Goal: Task Accomplishment & Management: Manage account settings

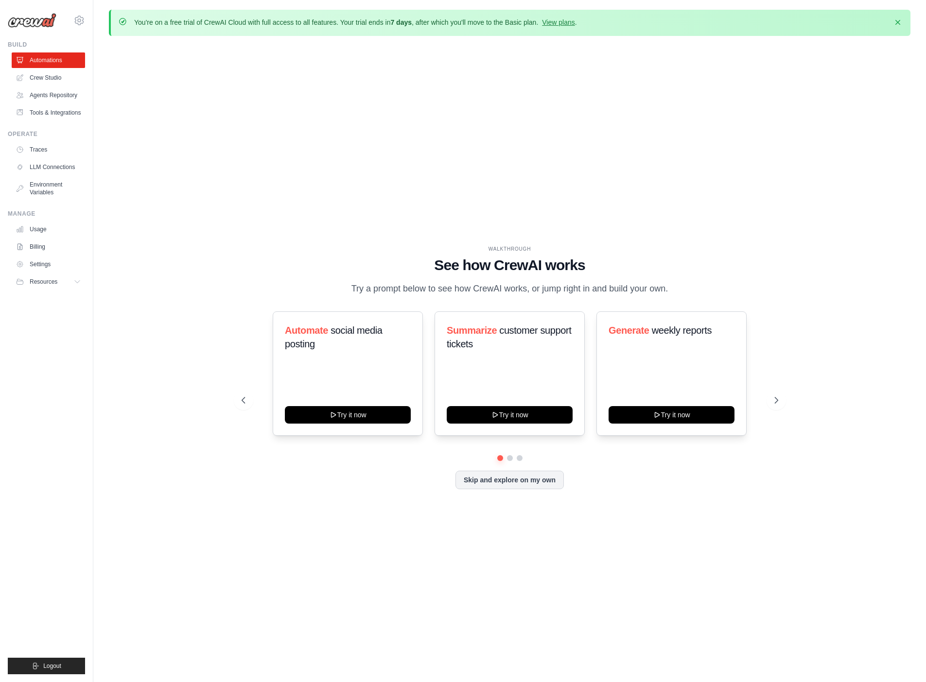
click at [346, 192] on div "WALKTHROUGH See how [PERSON_NAME] works Try a prompt below to see how [PERSON_N…" at bounding box center [509, 375] width 801 height 663
click at [522, 418] on button "Try it now" at bounding box center [510, 413] width 126 height 17
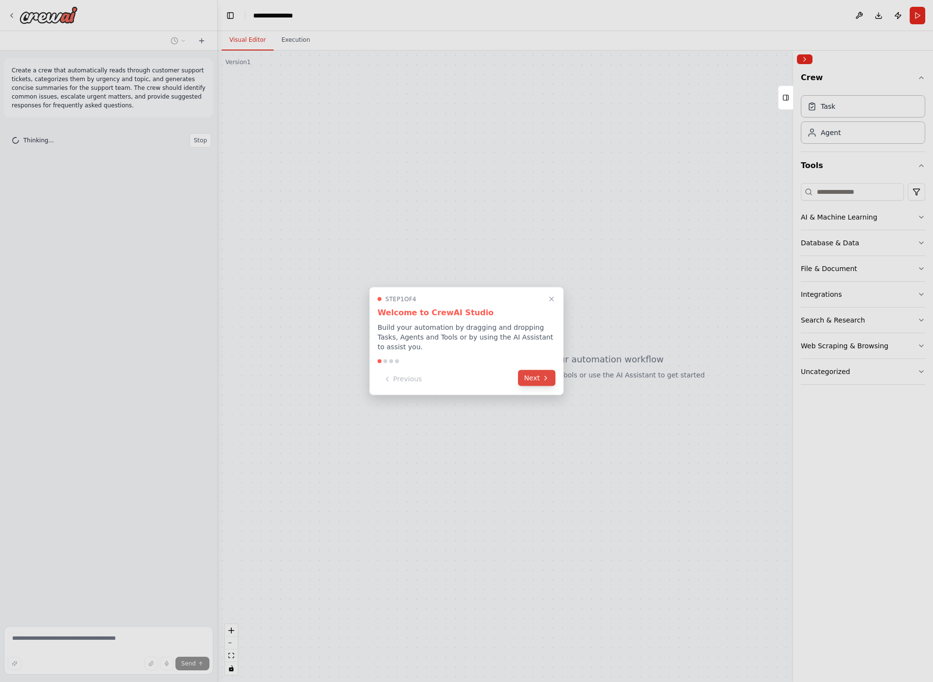
click at [543, 383] on button "Next" at bounding box center [536, 378] width 37 height 16
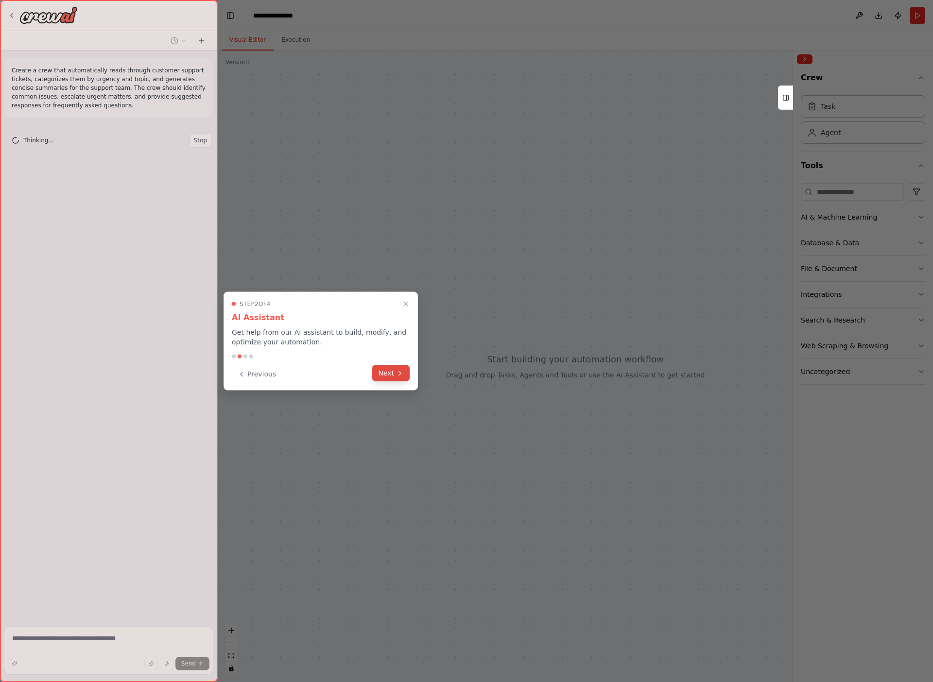
click at [402, 374] on icon at bounding box center [400, 373] width 8 height 8
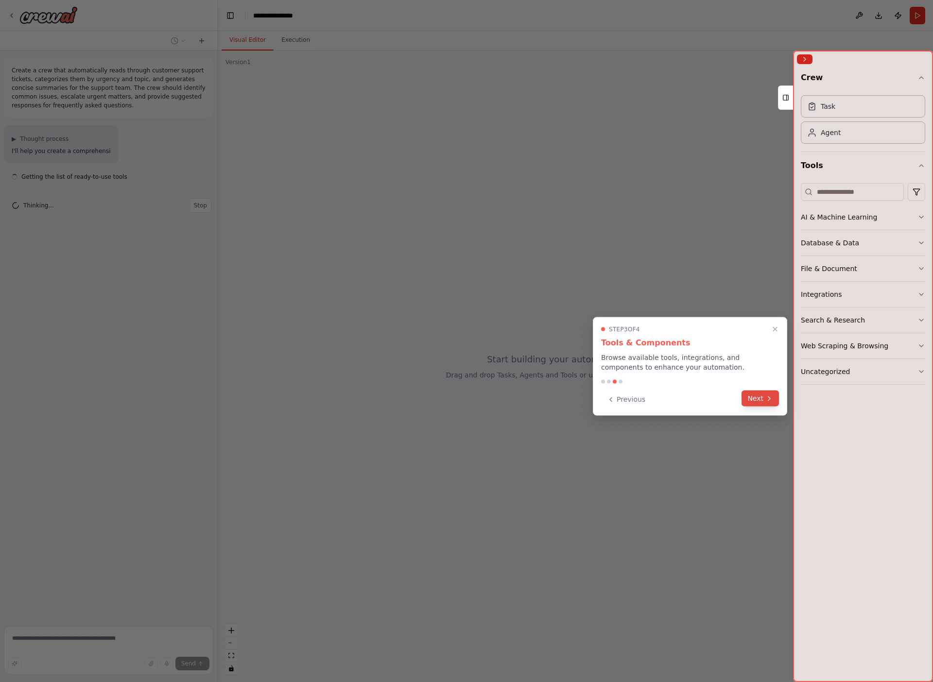
click at [757, 401] on button "Next" at bounding box center [759, 399] width 37 height 16
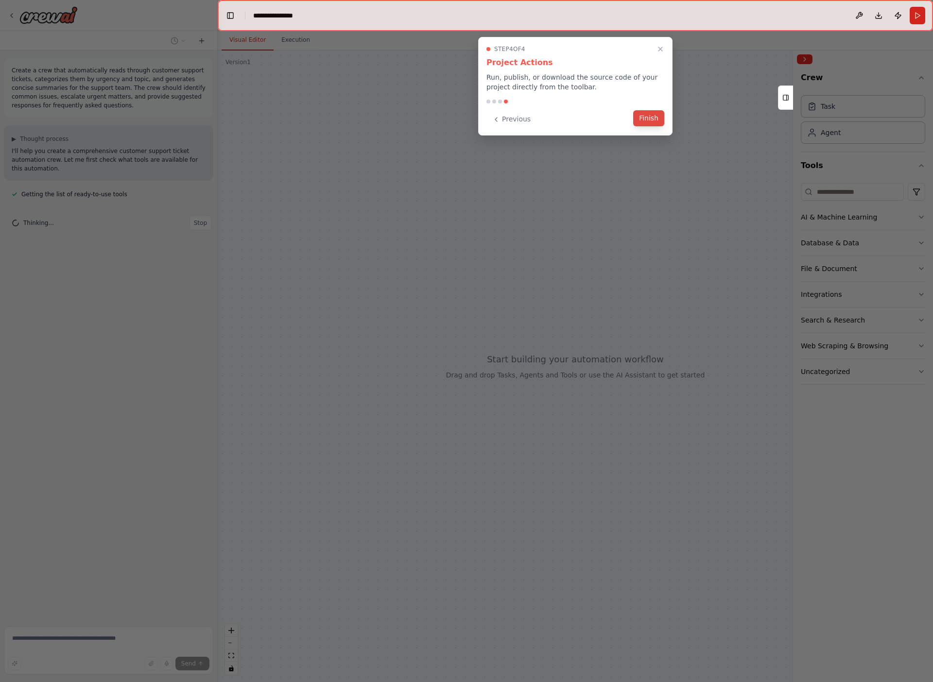
click at [645, 118] on button "Finish" at bounding box center [648, 118] width 31 height 16
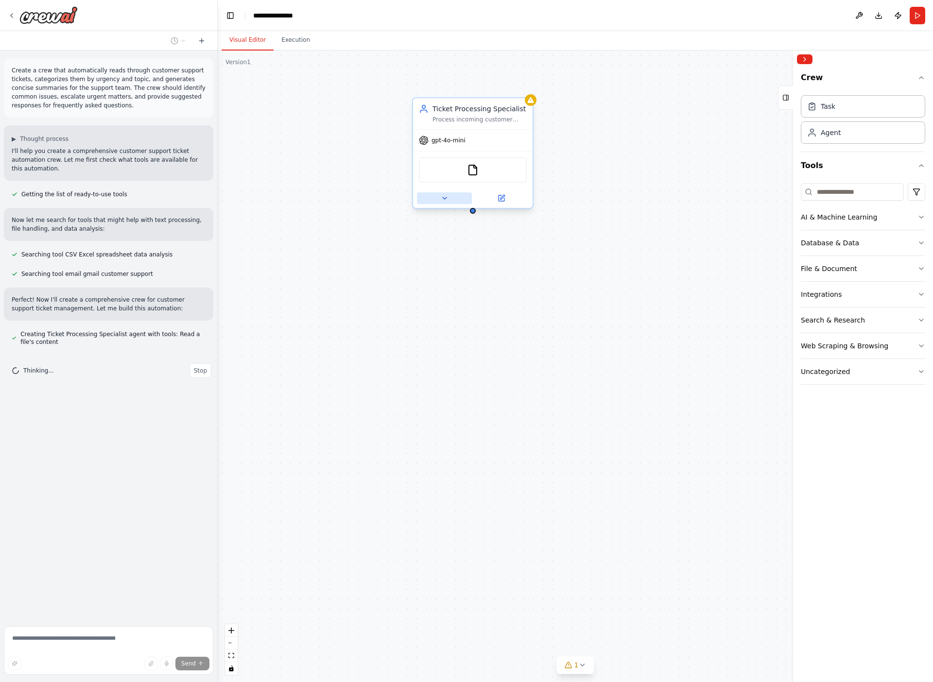
click at [447, 199] on icon at bounding box center [445, 198] width 8 height 8
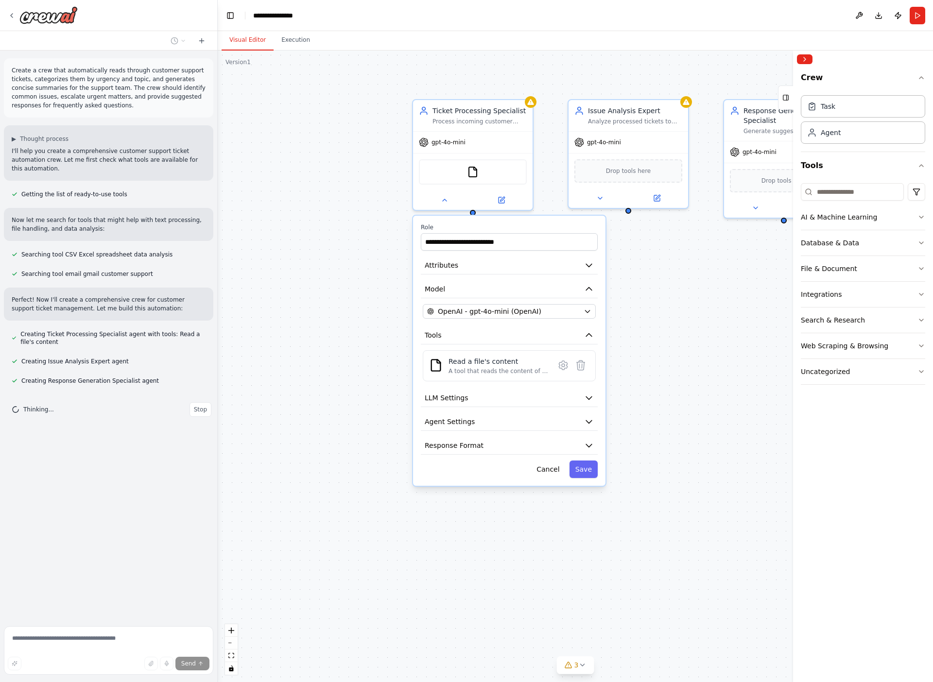
click at [647, 307] on div "**********" at bounding box center [575, 367] width 715 height 632
click at [928, 485] on div "Crew Task Agent Tools AI & Machine Learning Database & Data File & Document Int…" at bounding box center [863, 375] width 140 height 614
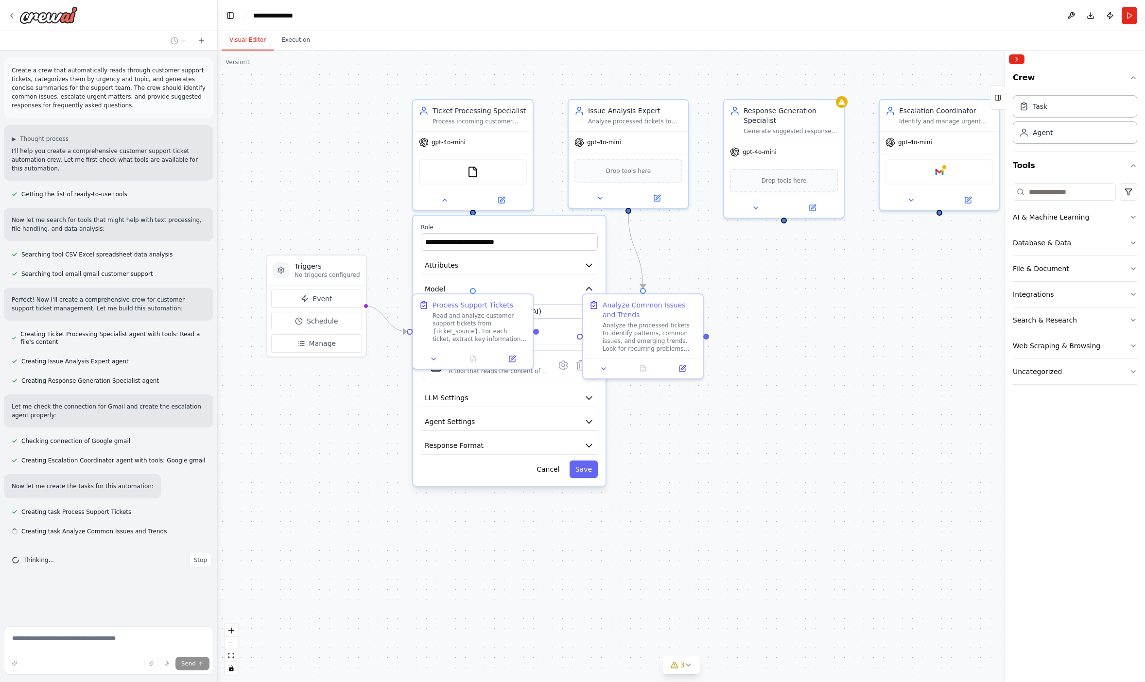
click at [911, 468] on div ".deletable-edge-delete-btn { width: 20px; height: 20px; border: 0px solid #ffff…" at bounding box center [681, 367] width 927 height 632
click at [566, 214] on div ".deletable-edge-delete-btn { width: 20px; height: 20px; border: 0px solid #ffff…" at bounding box center [681, 367] width 927 height 632
click at [557, 210] on div ".deletable-edge-delete-btn { width: 20px; height: 20px; border: 0px solid #ffff…" at bounding box center [681, 367] width 927 height 632
click at [473, 145] on div "gpt-4o-mini" at bounding box center [473, 140] width 120 height 21
click at [491, 151] on div "gpt-4o-mini" at bounding box center [473, 140] width 120 height 21
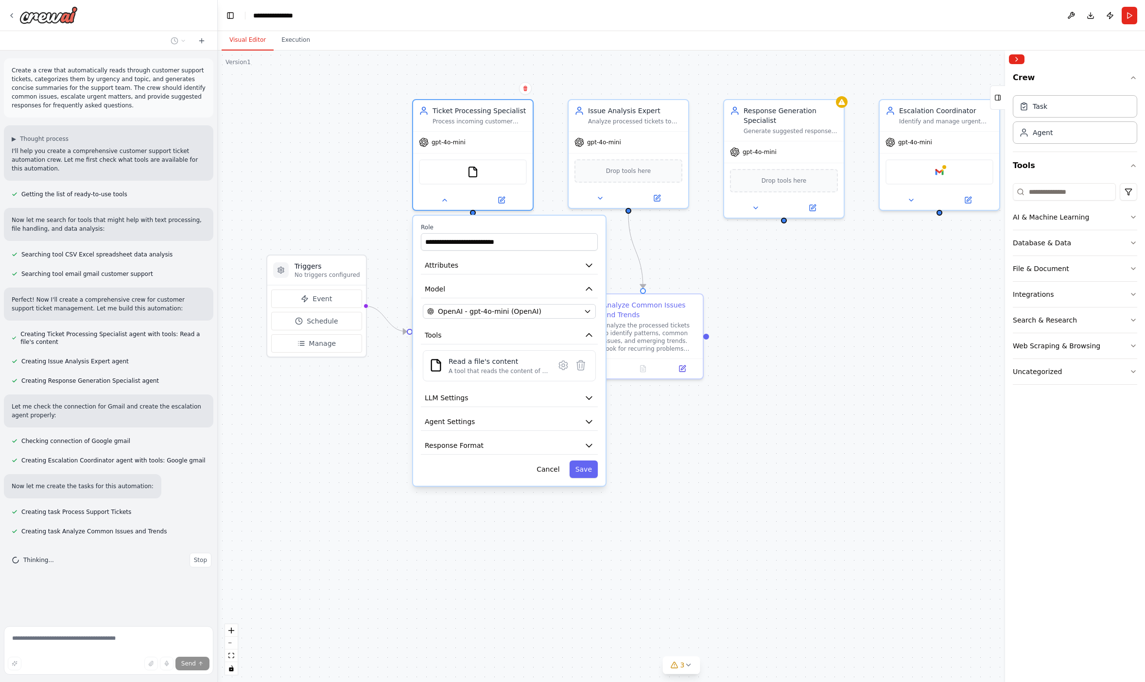
click at [370, 204] on div ".deletable-edge-delete-btn { width: 20px; height: 20px; border: 0px solid #ffff…" at bounding box center [681, 367] width 927 height 632
click at [550, 465] on button "Cancel" at bounding box center [548, 469] width 34 height 17
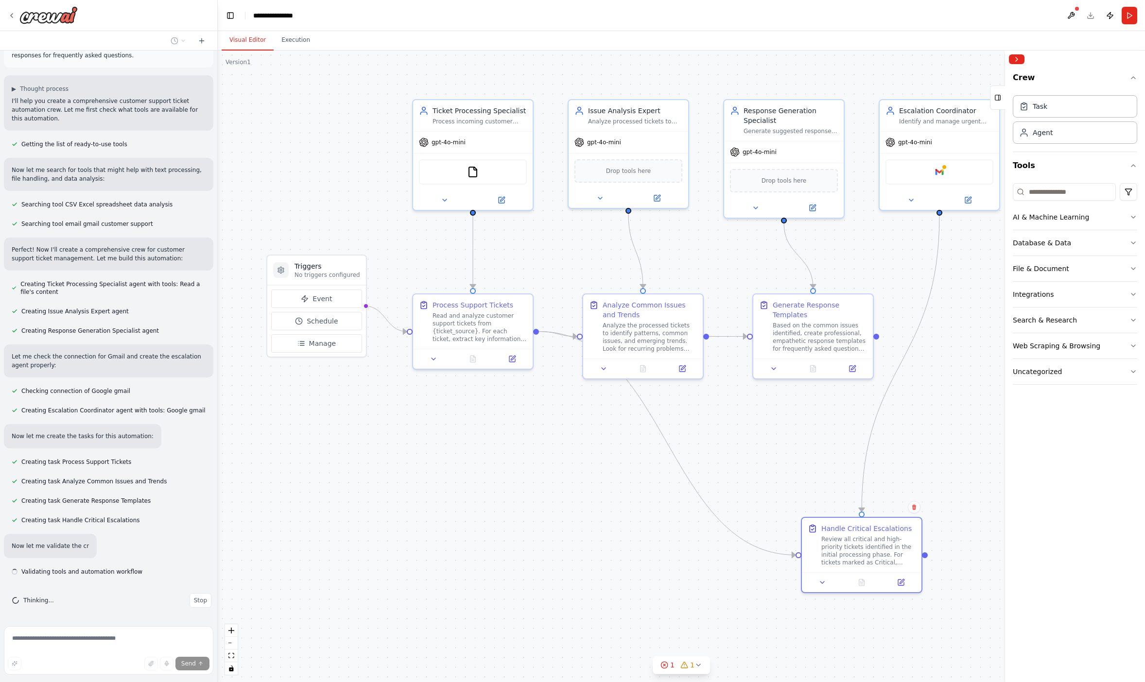
scroll to position [51, 0]
drag, startPoint x: 665, startPoint y: 425, endPoint x: 709, endPoint y: 619, distance: 199.3
click at [709, 619] on div "Review all critical and high-priority tickets identified in the initial process…" at bounding box center [693, 607] width 94 height 31
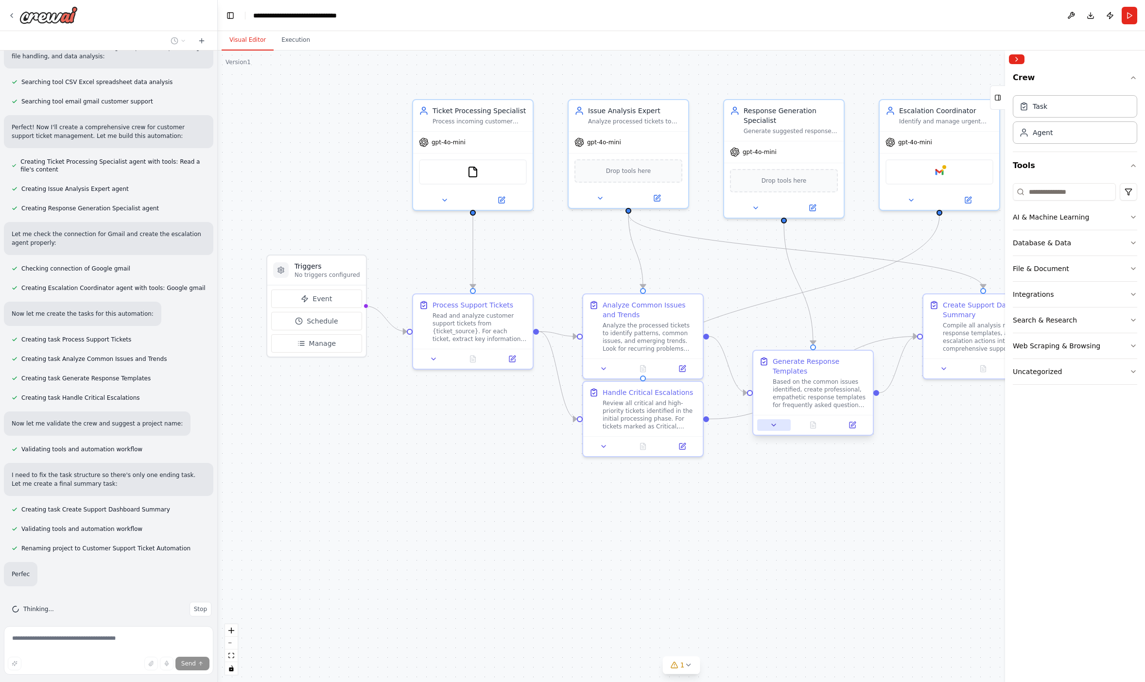
scroll to position [173, 0]
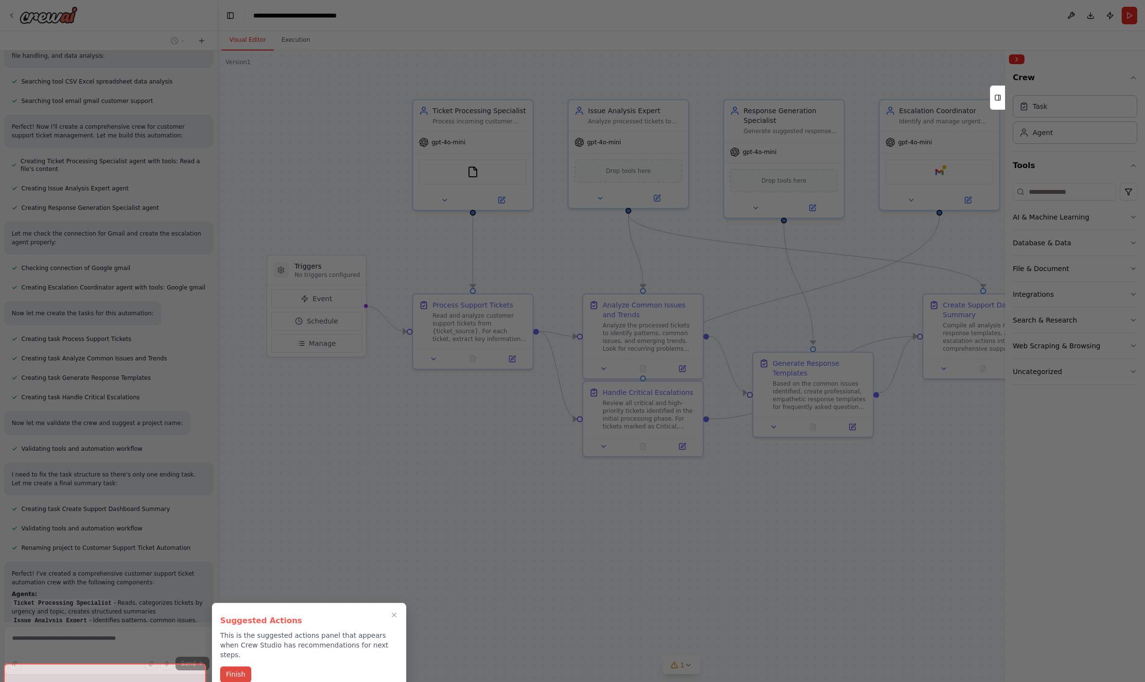
click at [239, 667] on button "Finish" at bounding box center [235, 675] width 31 height 16
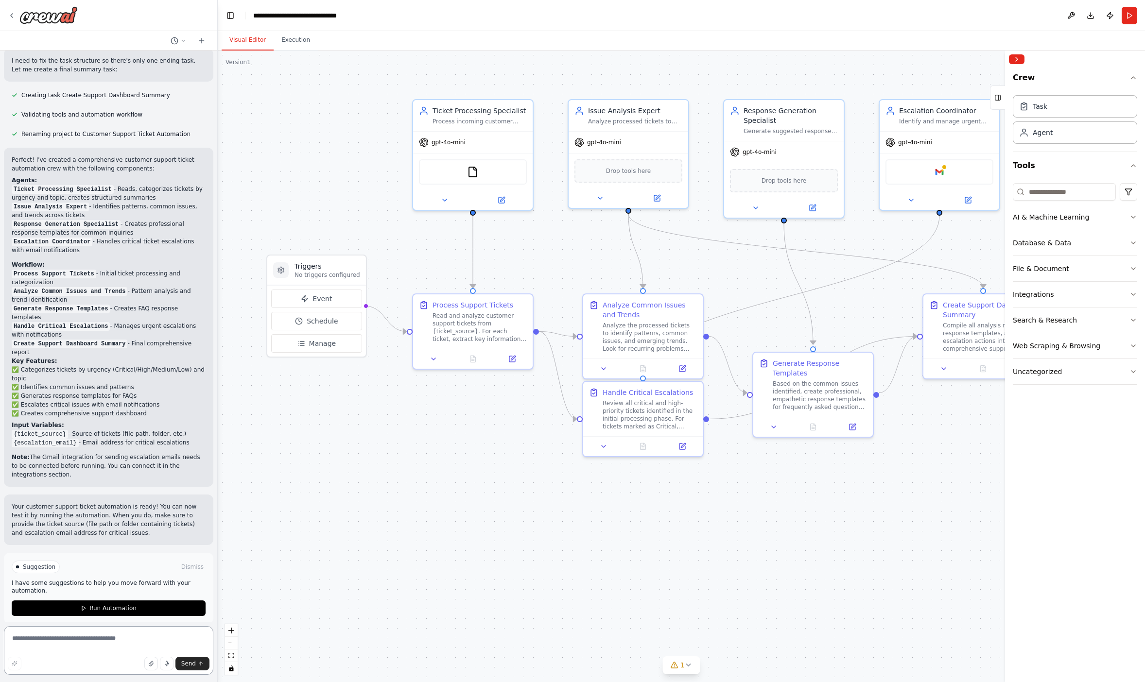
scroll to position [596, 0]
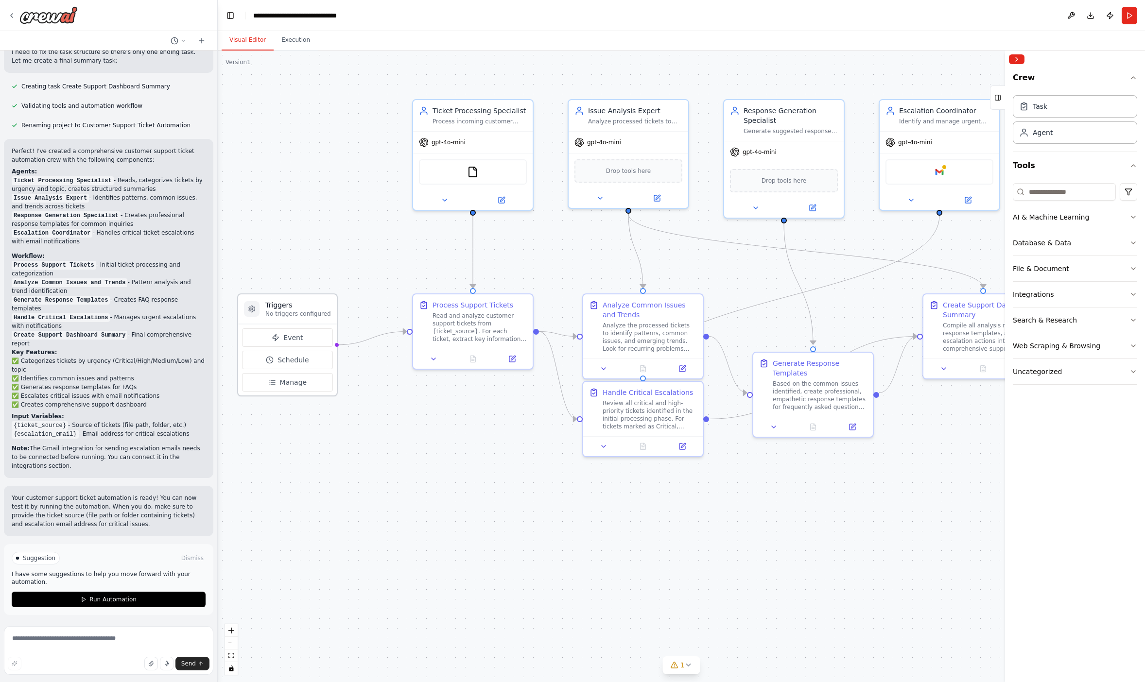
drag, startPoint x: 332, startPoint y: 266, endPoint x: 300, endPoint y: 304, distance: 50.0
click at [300, 304] on h3 "Triggers" at bounding box center [298, 305] width 66 height 10
click at [297, 339] on span "Event" at bounding box center [292, 338] width 19 height 10
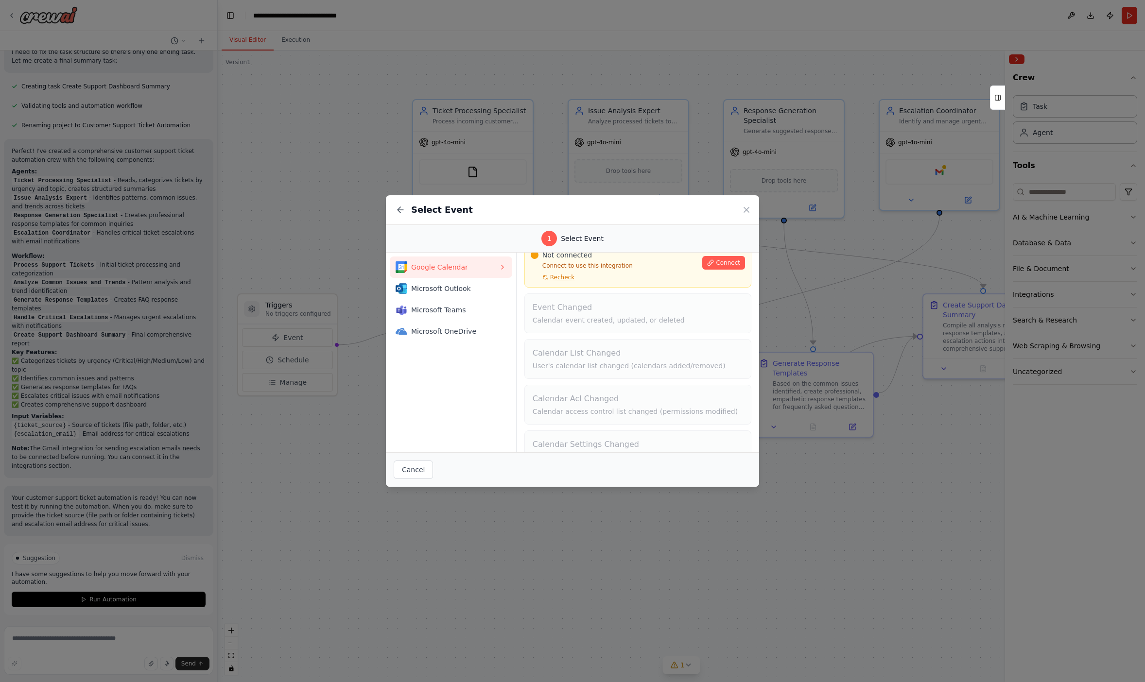
scroll to position [0, 0]
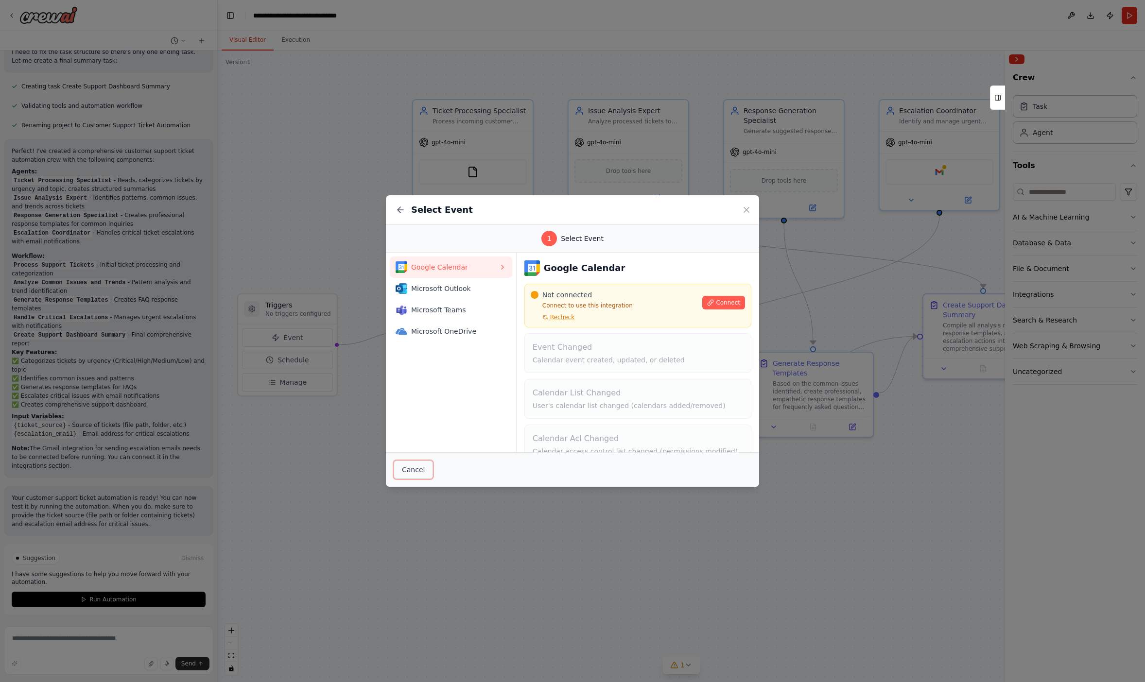
click at [407, 467] on button "Cancel" at bounding box center [413, 470] width 39 height 18
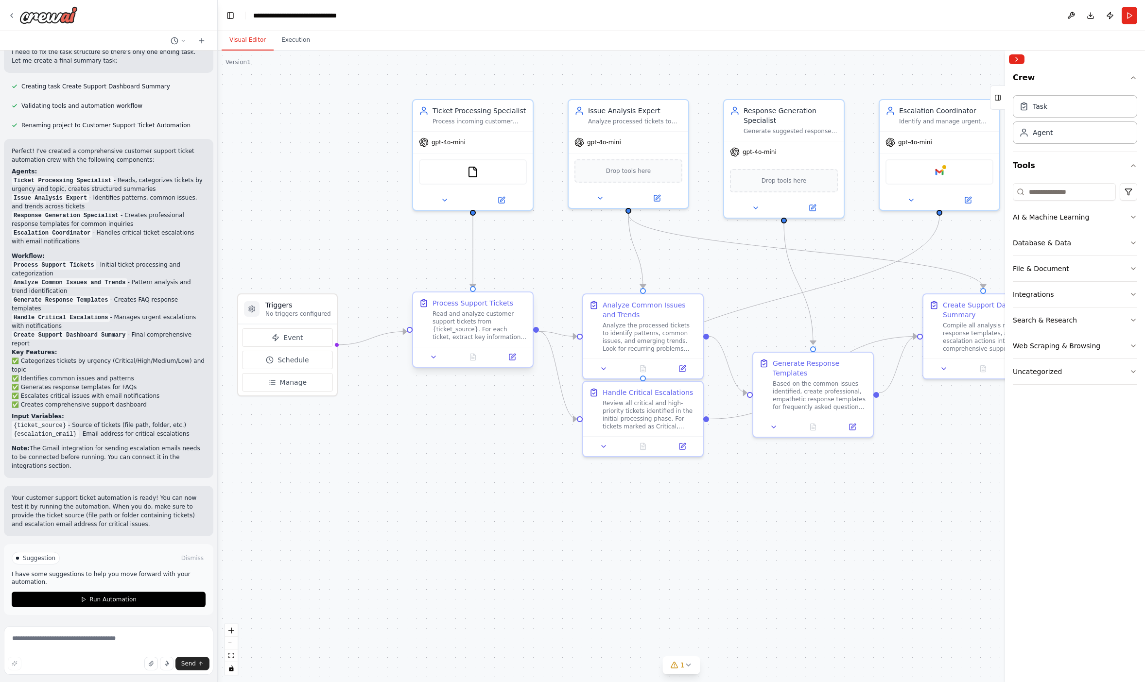
click at [491, 329] on div "Read and analyze customer support tickets from {ticket_source}. For each ticket…" at bounding box center [479, 325] width 94 height 31
click at [479, 297] on div "Process Support Tickets Read and analyze customer support tickets from {ticket_…" at bounding box center [473, 319] width 120 height 54
click at [470, 303] on div "Process Support Tickets" at bounding box center [472, 303] width 81 height 10
click at [514, 359] on icon at bounding box center [512, 357] width 6 height 6
click at [482, 120] on div "Process incoming customer support tickets by reading, analyzing, and categorizi…" at bounding box center [479, 120] width 94 height 8
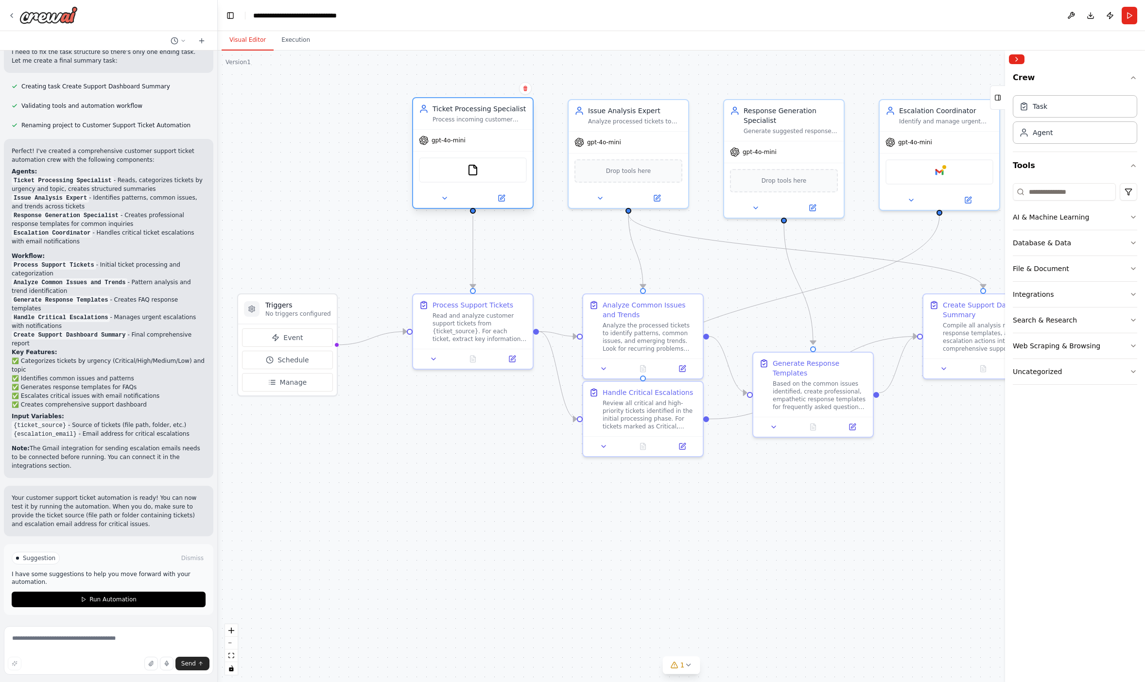
click at [494, 113] on div "Ticket Processing Specialist" at bounding box center [479, 109] width 94 height 10
click at [496, 108] on div "Ticket Processing Specialist" at bounding box center [479, 109] width 94 height 10
click at [444, 203] on button at bounding box center [444, 198] width 55 height 12
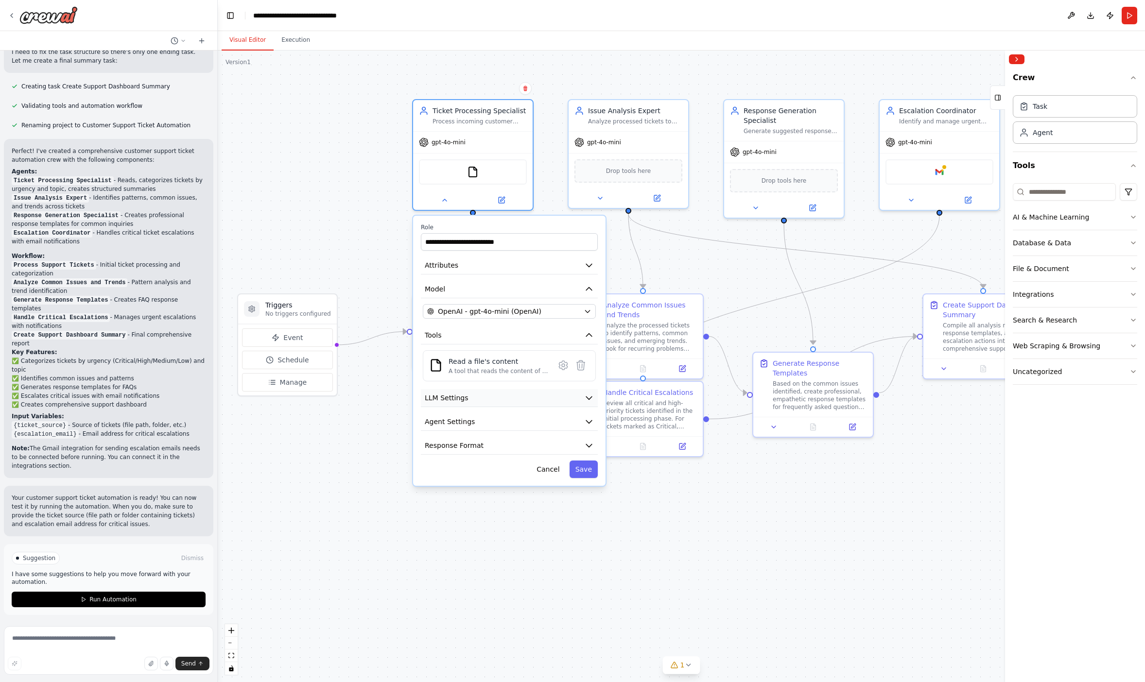
click at [583, 395] on button "LLM Settings" at bounding box center [509, 398] width 177 height 18
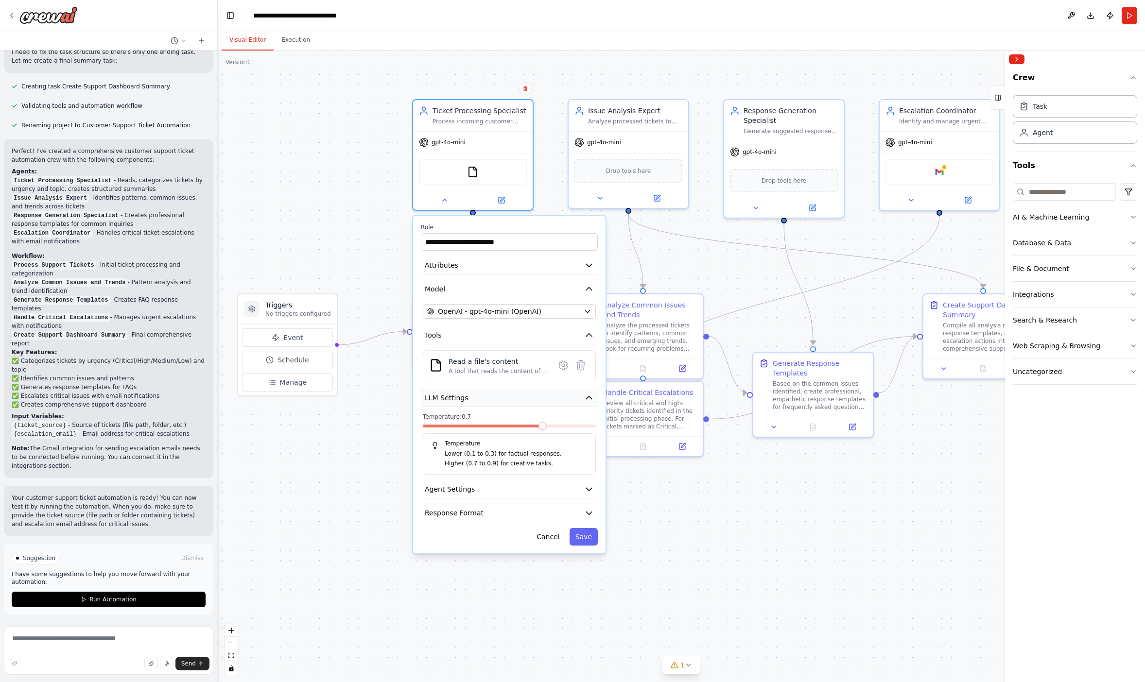
click at [583, 395] on button "LLM Settings" at bounding box center [509, 398] width 177 height 18
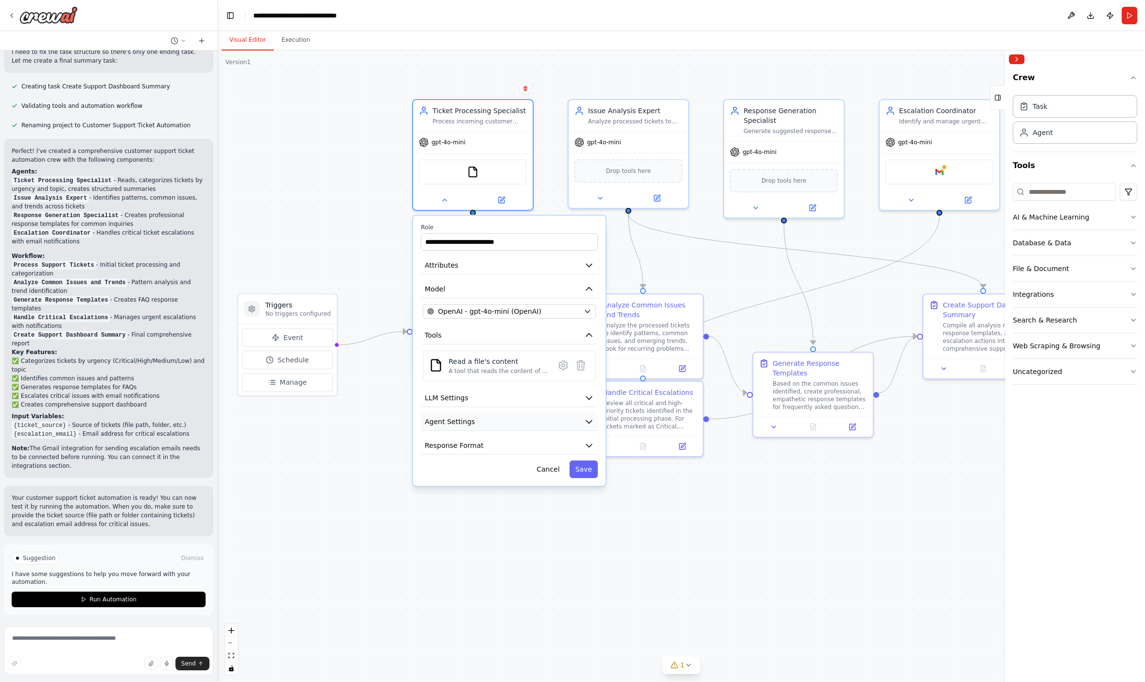
click at [570, 420] on button "Agent Settings" at bounding box center [509, 422] width 177 height 18
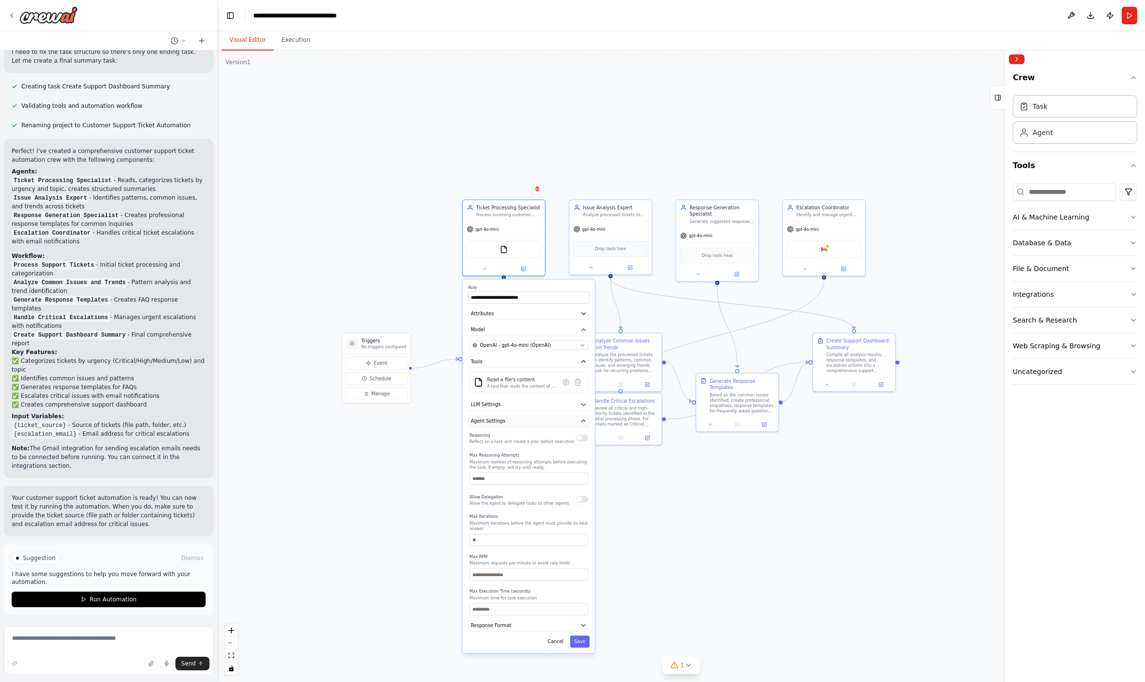
click at [572, 415] on button "Agent Settings" at bounding box center [528, 421] width 121 height 12
click at [550, 442] on button "Response Format" at bounding box center [528, 437] width 121 height 12
click at [550, 441] on button "Response Format" at bounding box center [528, 437] width 121 height 12
click at [397, 258] on div ".deletable-edge-delete-btn { width: 20px; height: 20px; border: 0px solid #ffff…" at bounding box center [681, 367] width 927 height 632
click at [424, 276] on div ".deletable-edge-delete-btn { width: 20px; height: 20px; border: 0px solid #ffff…" at bounding box center [681, 367] width 927 height 632
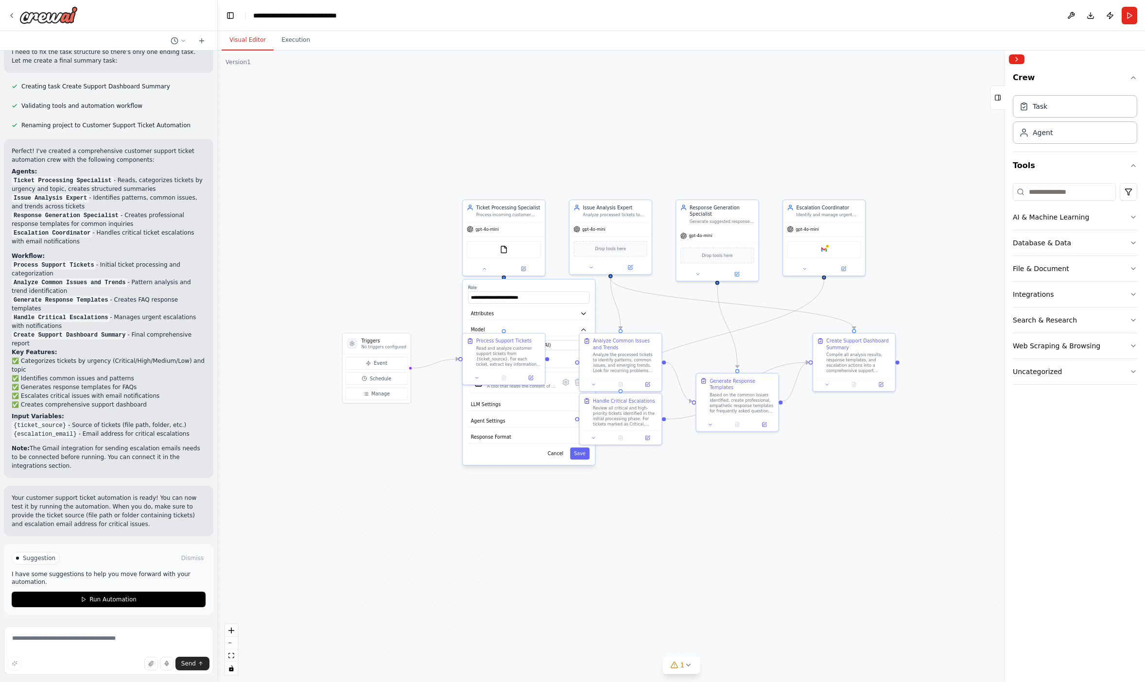
click at [458, 326] on div ".deletable-edge-delete-btn { width: 20px; height: 20px; border: 0px solid #ffff…" at bounding box center [681, 367] width 927 height 632
click at [553, 452] on button "Cancel" at bounding box center [555, 453] width 24 height 12
click at [557, 455] on button "Cancel" at bounding box center [555, 453] width 24 height 12
drag, startPoint x: 635, startPoint y: 402, endPoint x: 629, endPoint y: 439, distance: 37.4
click at [629, 439] on div "Handle Critical Escalations Review all critical and high-priority tickets ident…" at bounding box center [621, 444] width 65 height 29
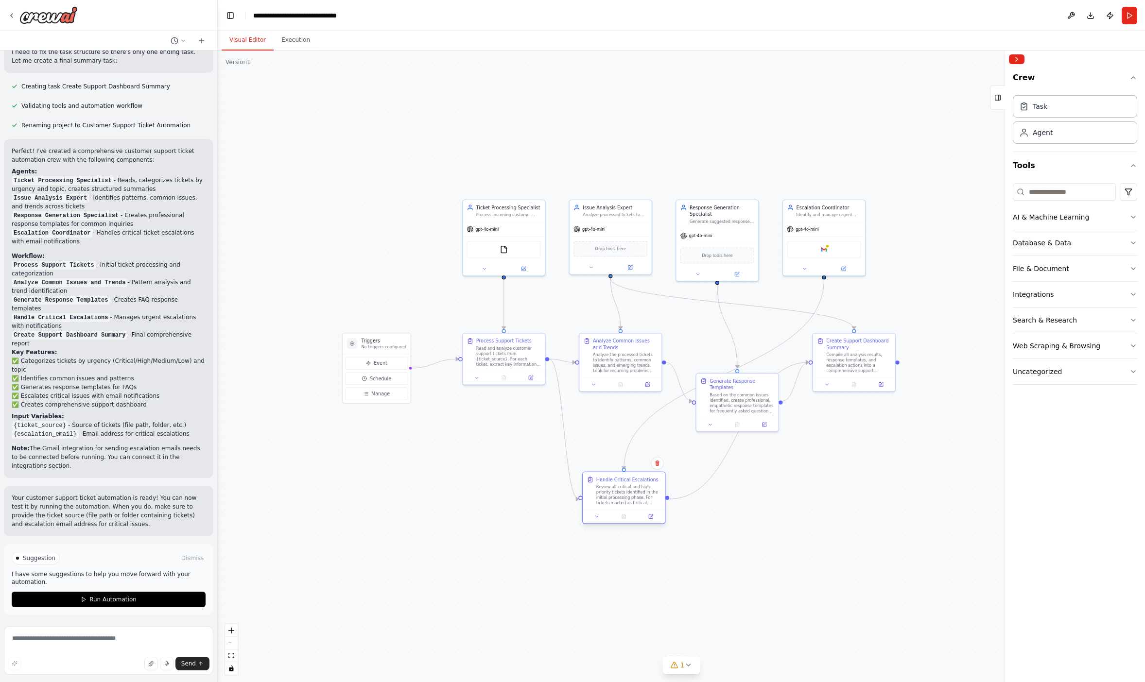
drag, startPoint x: 628, startPoint y: 438, endPoint x: 634, endPoint y: 481, distance: 43.2
click at [634, 484] on div "Review all critical and high-priority tickets identified in the initial process…" at bounding box center [628, 494] width 65 height 21
drag, startPoint x: 756, startPoint y: 396, endPoint x: 763, endPoint y: 487, distance: 92.1
click at [763, 487] on div "Based on the common issues identified, create professional, empathetic response…" at bounding box center [748, 494] width 65 height 21
click at [860, 350] on div "Create Support Dashboard Summary Compile all analysis results, response templat…" at bounding box center [858, 354] width 65 height 36
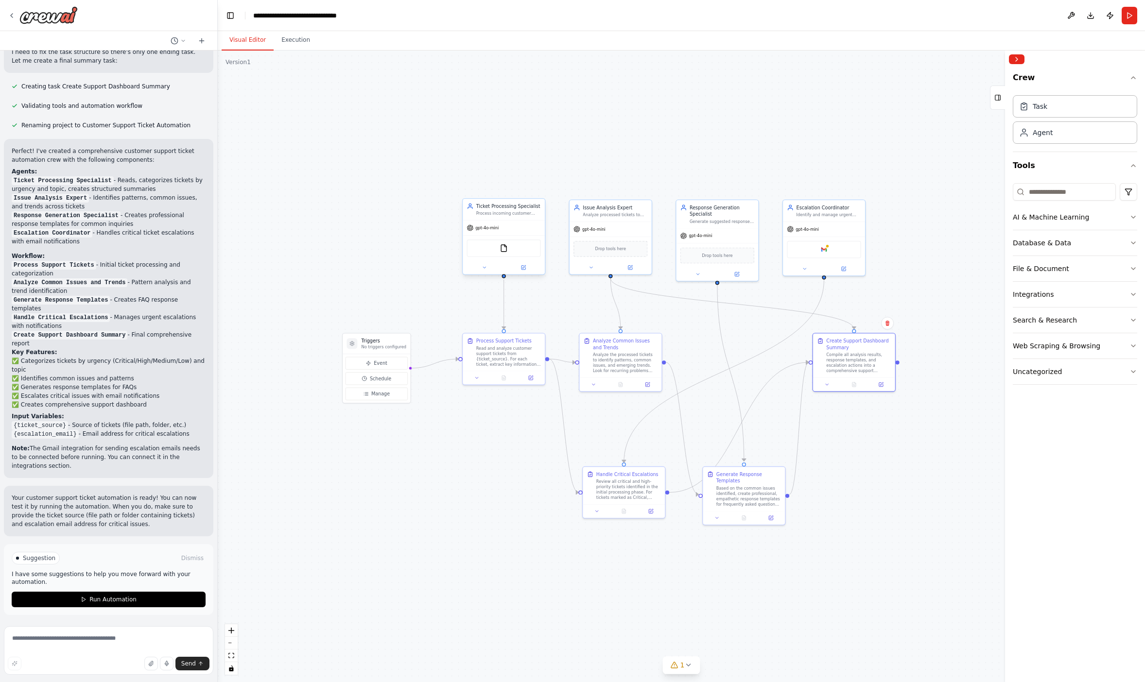
click at [527, 243] on div "FileReadTool" at bounding box center [503, 248] width 74 height 17
click at [526, 230] on div "gpt-4o-mini" at bounding box center [504, 228] width 82 height 15
click at [528, 273] on div at bounding box center [504, 267] width 82 height 13
click at [524, 268] on icon at bounding box center [523, 268] width 4 height 4
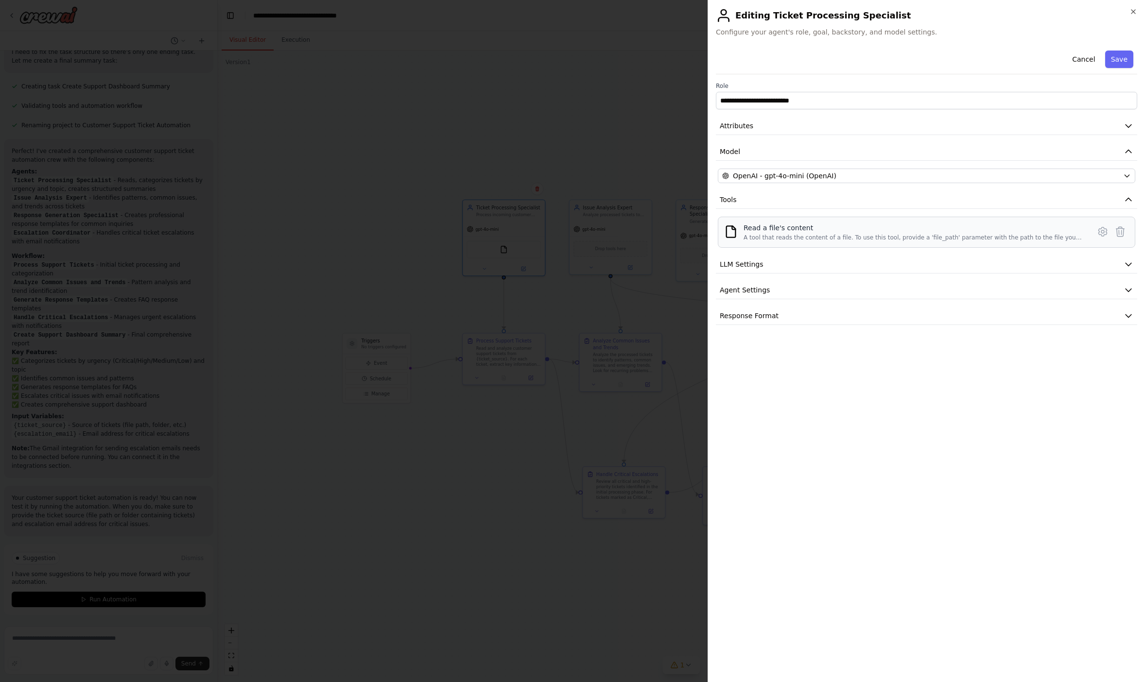
click at [907, 231] on div "Read a file's content" at bounding box center [913, 228] width 341 height 10
click at [932, 230] on icon at bounding box center [1103, 232] width 12 height 12
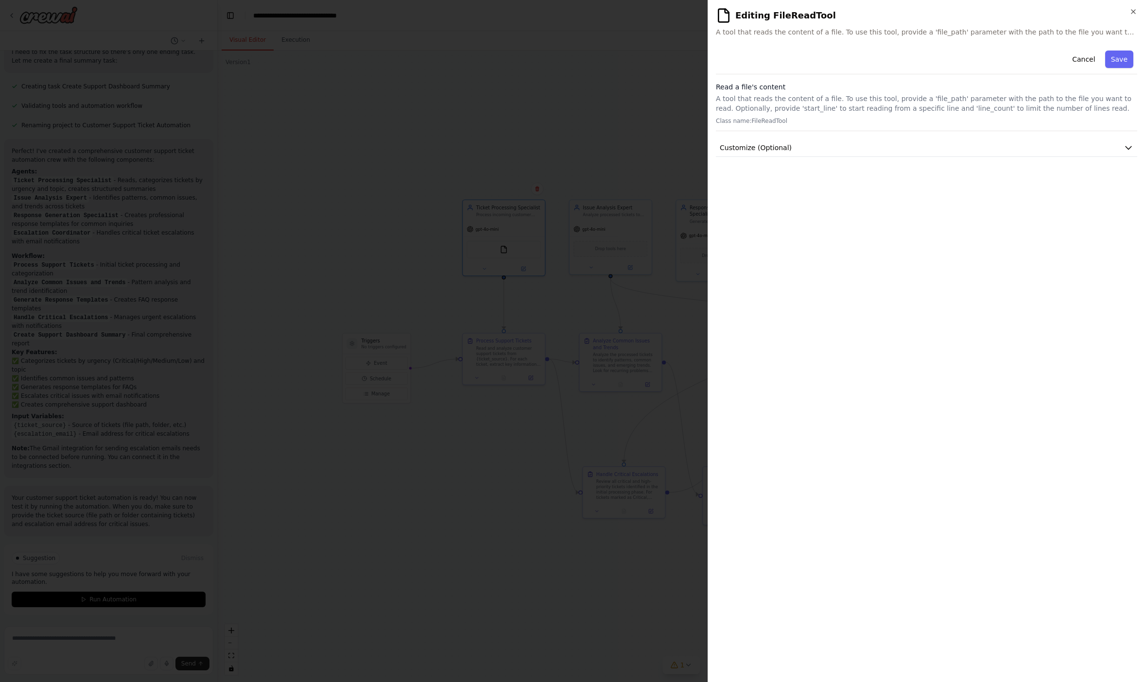
click at [932, 224] on div "**********" at bounding box center [926, 361] width 421 height 628
click at [925, 150] on button "Customize (Optional)" at bounding box center [926, 148] width 421 height 18
click at [932, 11] on icon "button" at bounding box center [1133, 12] width 4 height 4
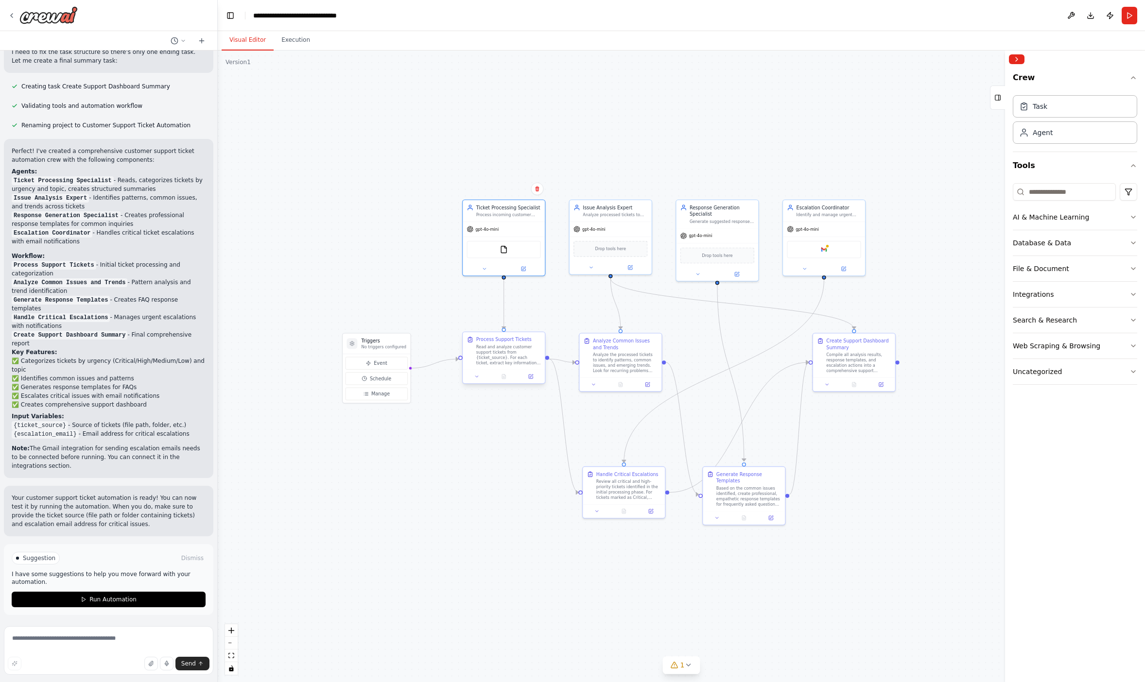
click at [521, 349] on div "Read and analyze customer support tickets from {ticket_source}. For each ticket…" at bounding box center [508, 354] width 65 height 21
click at [507, 342] on div "Process Support Tickets" at bounding box center [503, 339] width 55 height 7
click at [532, 377] on icon at bounding box center [531, 377] width 4 height 4
click at [532, 375] on icon at bounding box center [531, 376] width 3 height 3
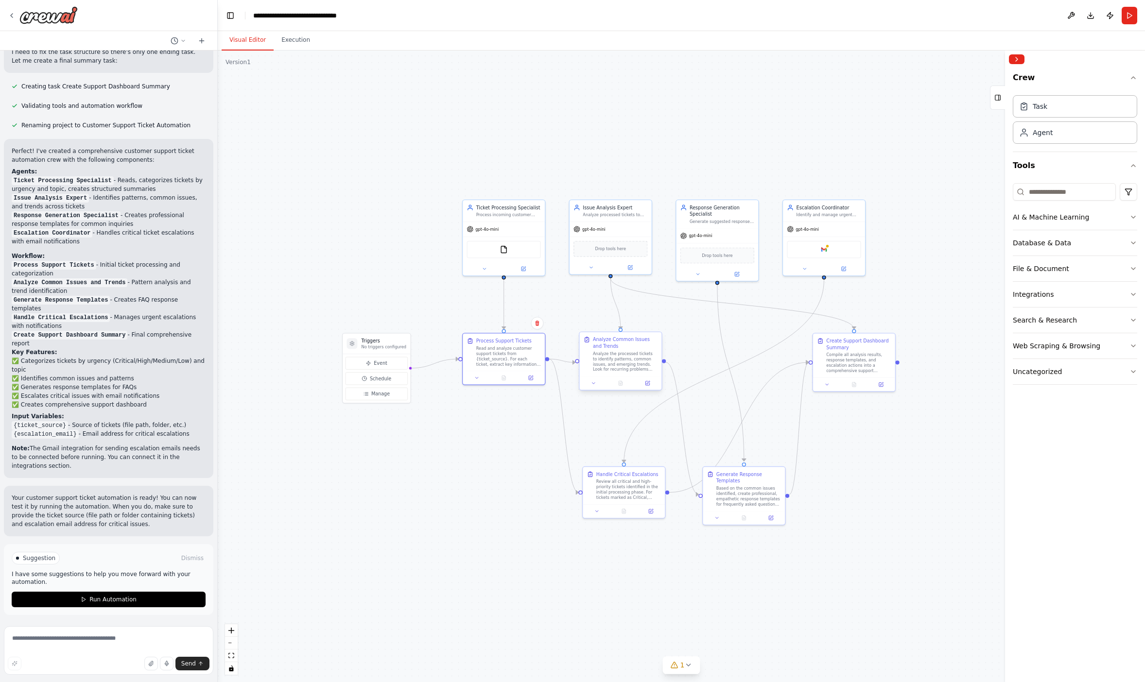
click at [610, 351] on div "Analyze the processed tickets to identify patterns, common issues, and emerging…" at bounding box center [625, 361] width 65 height 21
click at [718, 253] on span "Drop tools here" at bounding box center [717, 254] width 31 height 7
click at [932, 372] on button "Uncategorized" at bounding box center [1075, 371] width 124 height 25
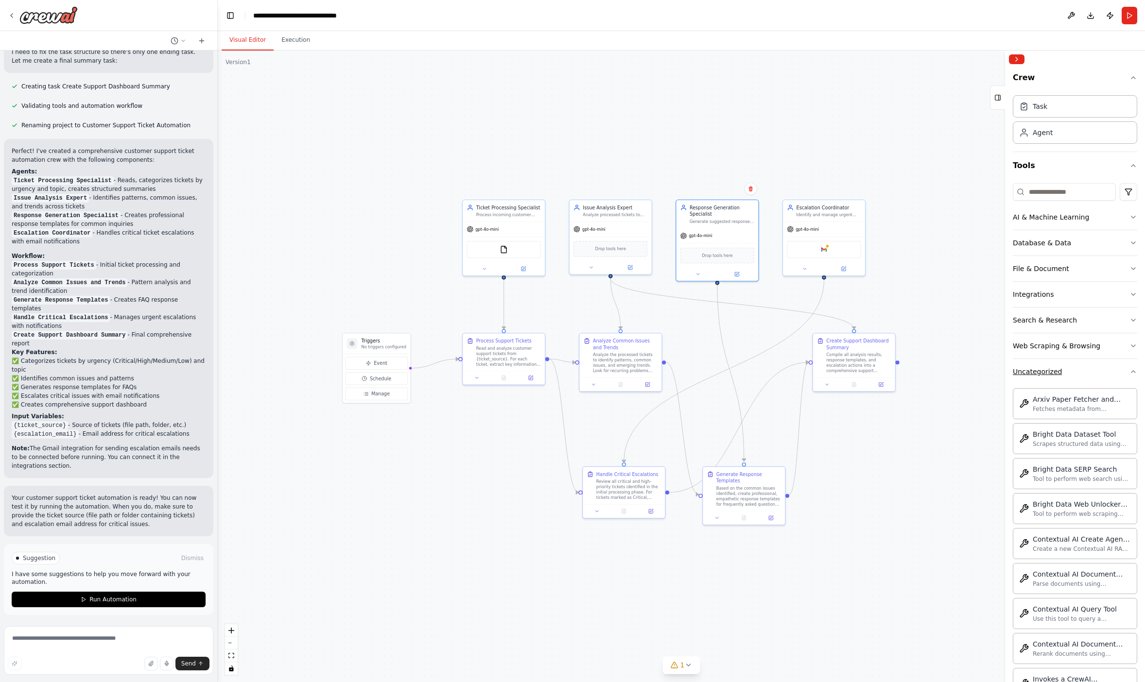
click at [932, 371] on button "Uncategorized" at bounding box center [1075, 371] width 124 height 25
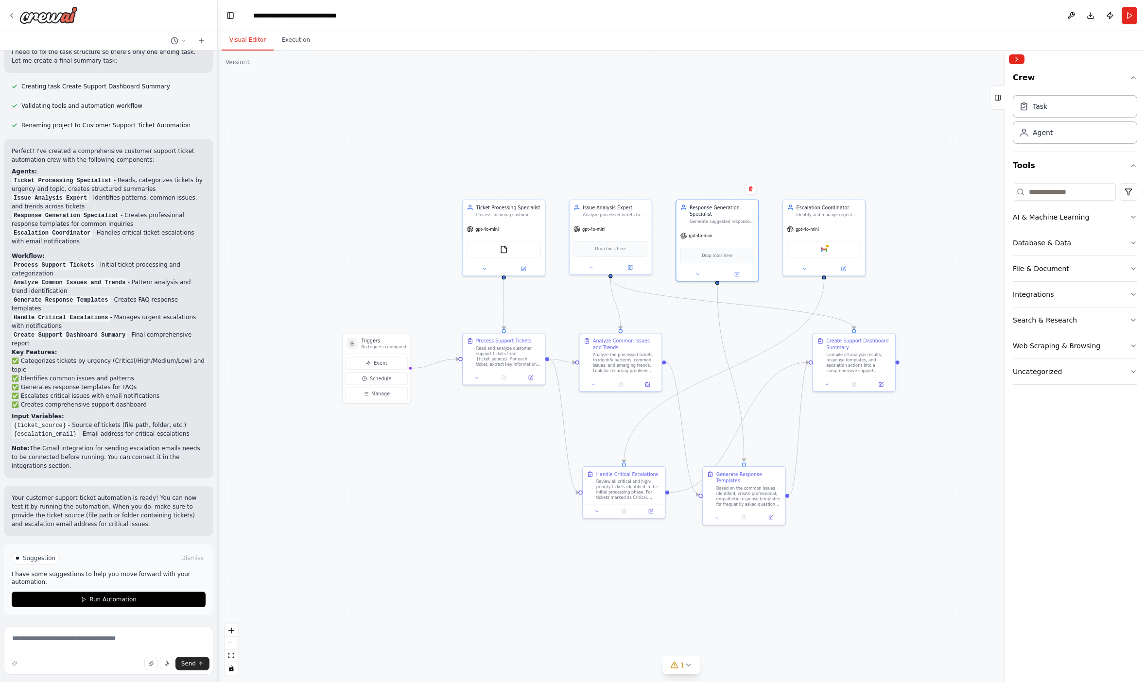
click at [932, 182] on div "AI & Machine Learning Database & Data File & Document Integrations Search & Res…" at bounding box center [1075, 282] width 124 height 206
click at [932, 194] on input at bounding box center [1064, 191] width 103 height 17
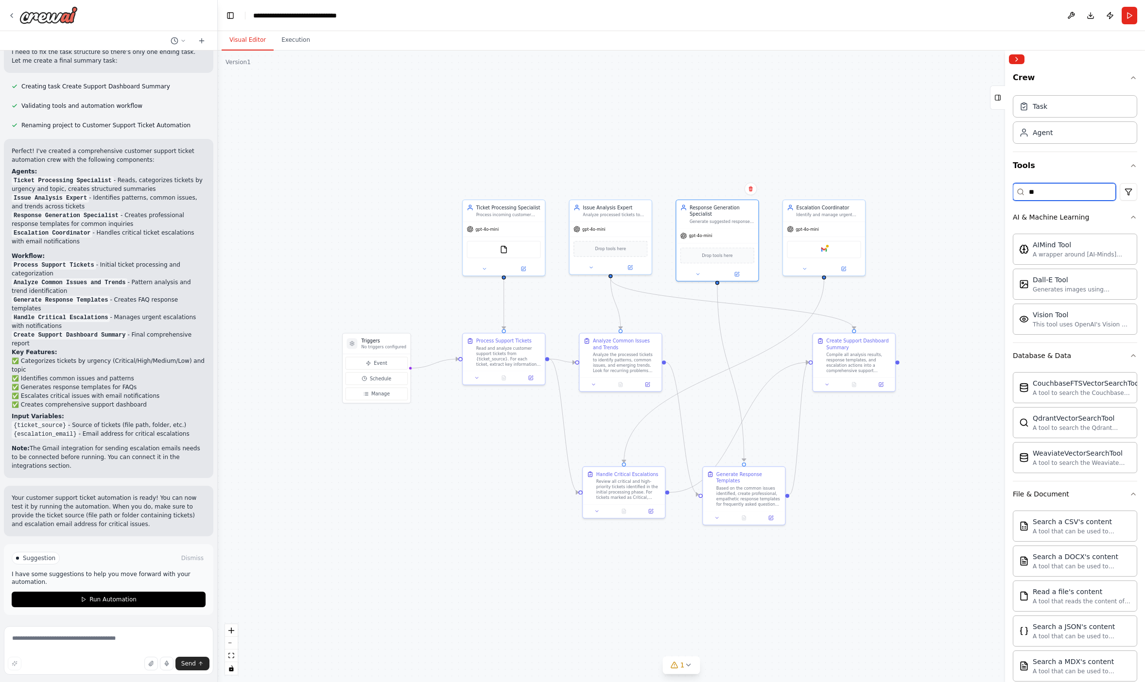
type input "***"
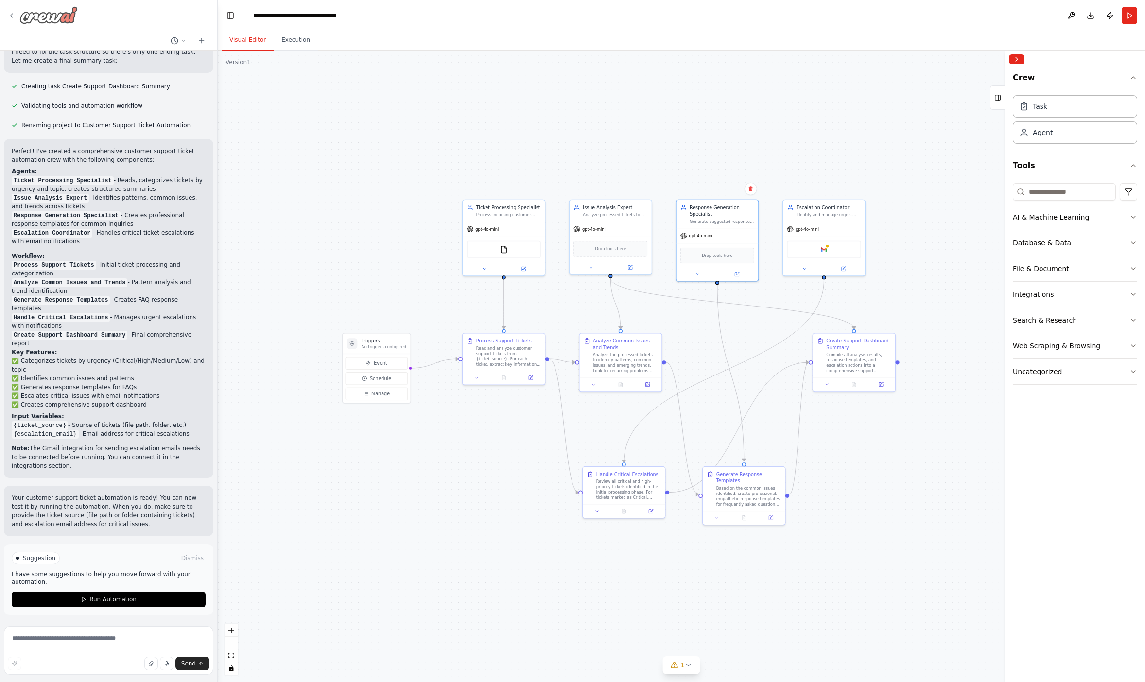
click at [66, 14] on img at bounding box center [48, 14] width 58 height 17
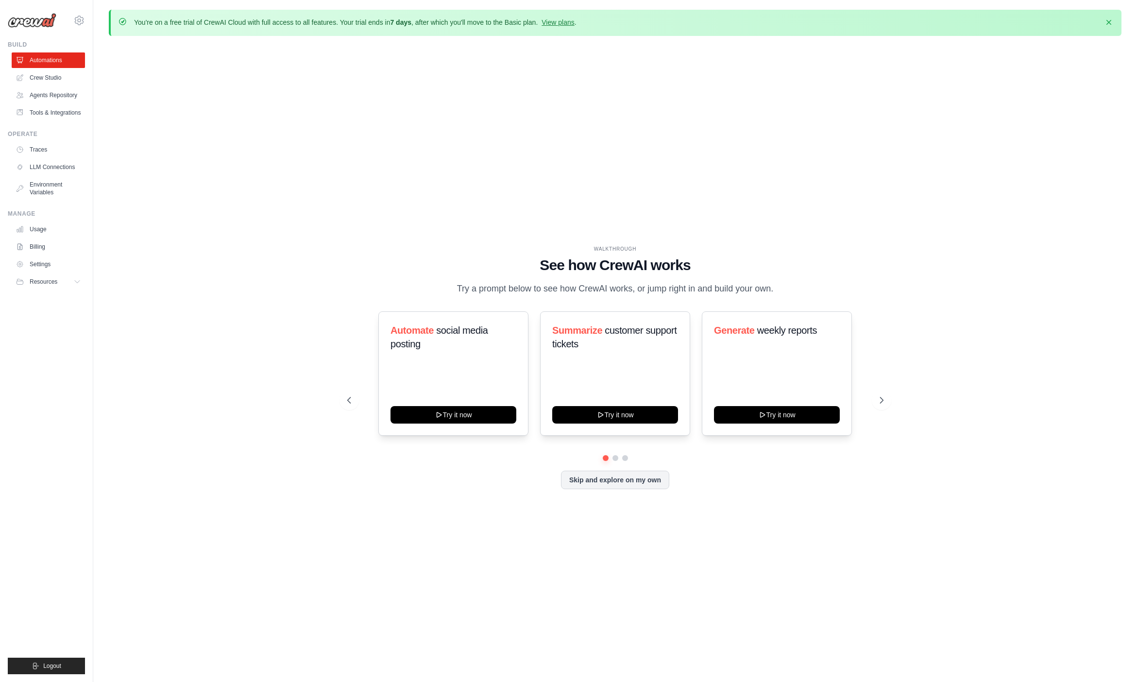
click at [275, 80] on div "WALKTHROUGH See how [PERSON_NAME] works Try a prompt below to see how [PERSON_N…" at bounding box center [615, 375] width 1013 height 663
click at [277, 77] on div "WALKTHROUGH See how [PERSON_NAME] works Try a prompt below to see how [PERSON_N…" at bounding box center [615, 375] width 1013 height 663
click at [267, 64] on div "WALKTHROUGH See how [PERSON_NAME] works Try a prompt below to see how [PERSON_N…" at bounding box center [615, 375] width 1013 height 663
click at [262, 218] on div "WALKTHROUGH See how [PERSON_NAME] works Try a prompt below to see how [PERSON_N…" at bounding box center [615, 375] width 1013 height 663
click at [77, 25] on icon at bounding box center [79, 21] width 12 height 12
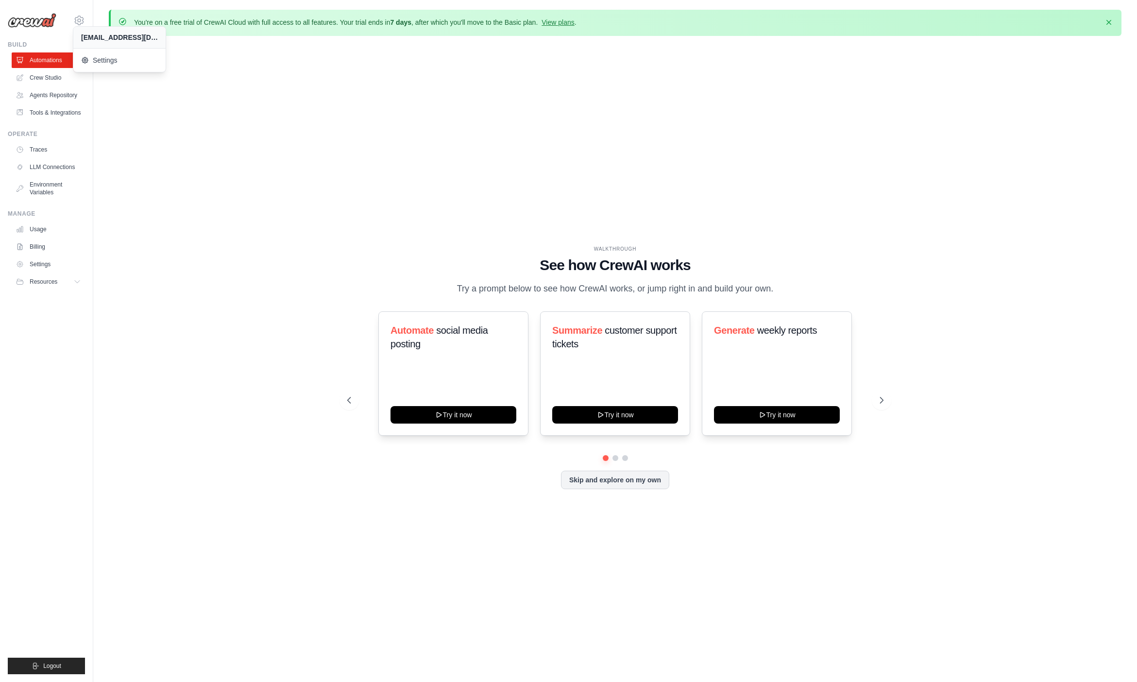
click at [265, 171] on div "WALKTHROUGH See how [PERSON_NAME] works Try a prompt below to see how [PERSON_N…" at bounding box center [615, 375] width 1013 height 663
click at [48, 260] on link "Settings" at bounding box center [49, 265] width 73 height 16
